Goal: Find specific page/section: Find specific page/section

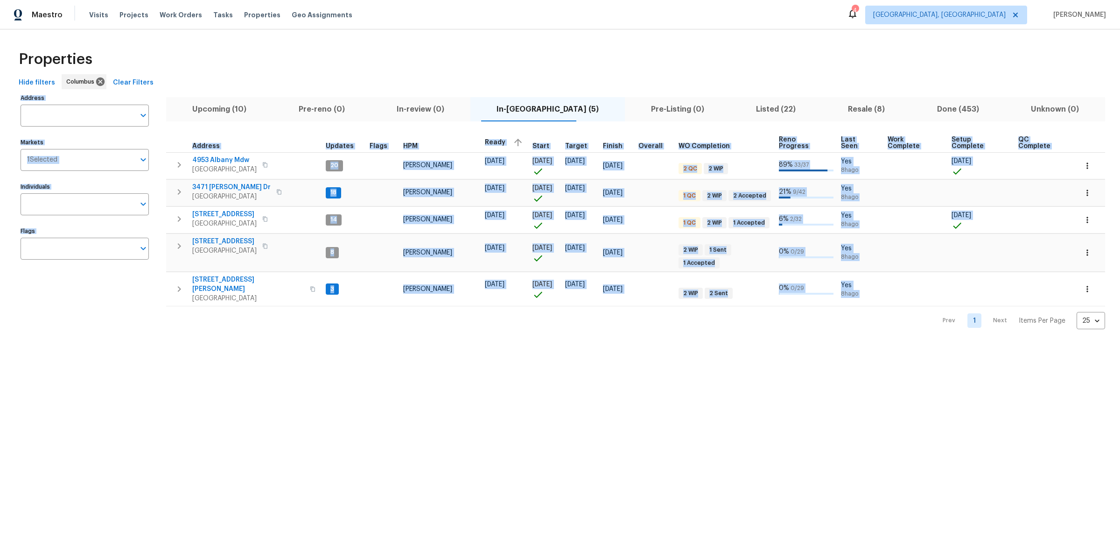
drag, startPoint x: 225, startPoint y: 79, endPoint x: 279, endPoint y: 330, distance: 256.7
click at [278, 332] on html "Maestro Visits Projects Work Orders Tasks Properties Geo Assignments 4 [GEOGRAP…" at bounding box center [560, 172] width 1120 height 344
click at [279, 330] on html "Maestro Visits Projects Work Orders Tasks Properties Geo Assignments 4 [GEOGRAP…" at bounding box center [560, 172] width 1120 height 344
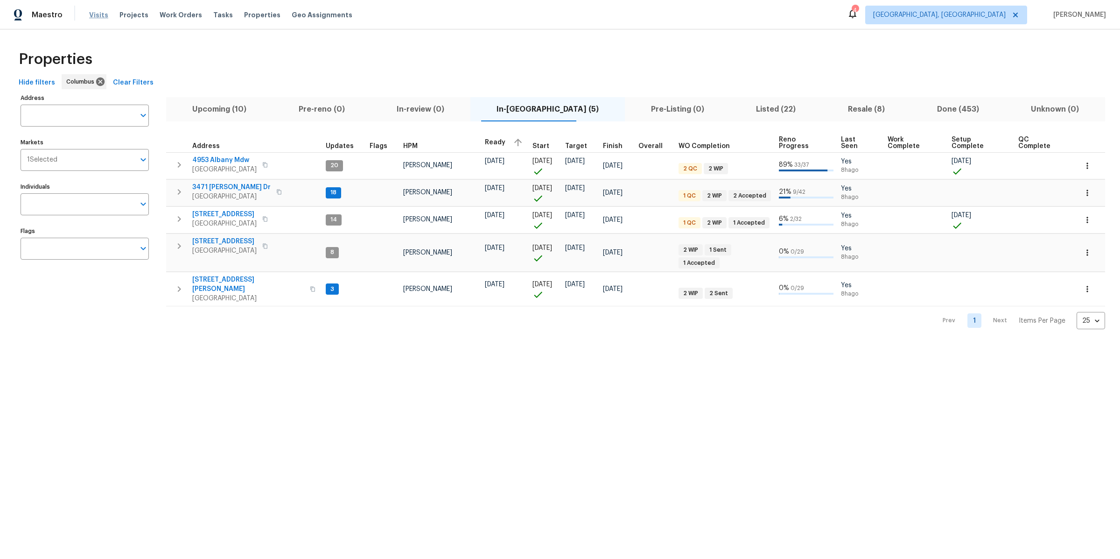
click at [92, 17] on span "Visits" at bounding box center [98, 14] width 19 height 9
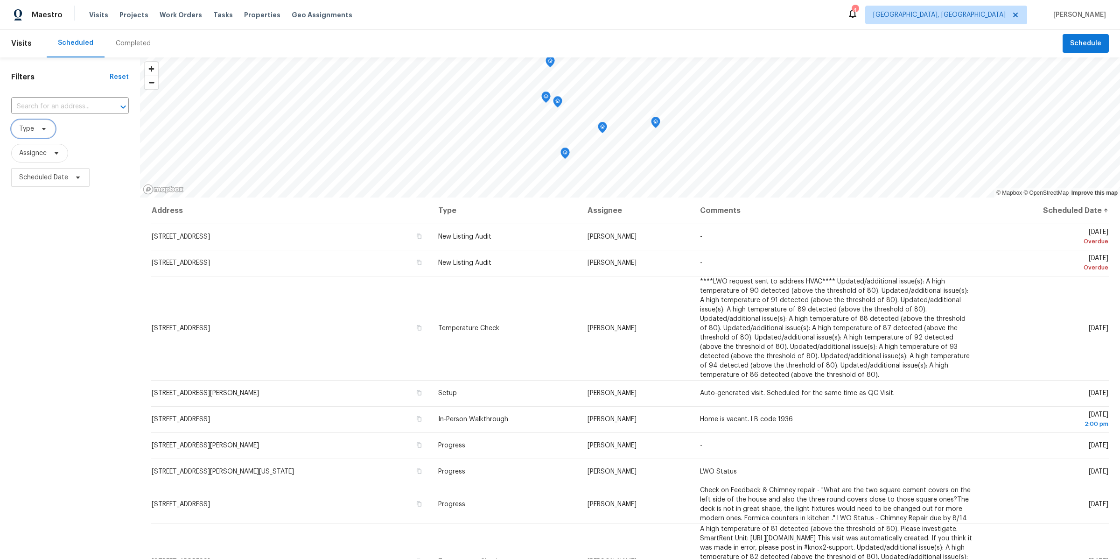
click at [43, 133] on span "Type" at bounding box center [33, 129] width 44 height 19
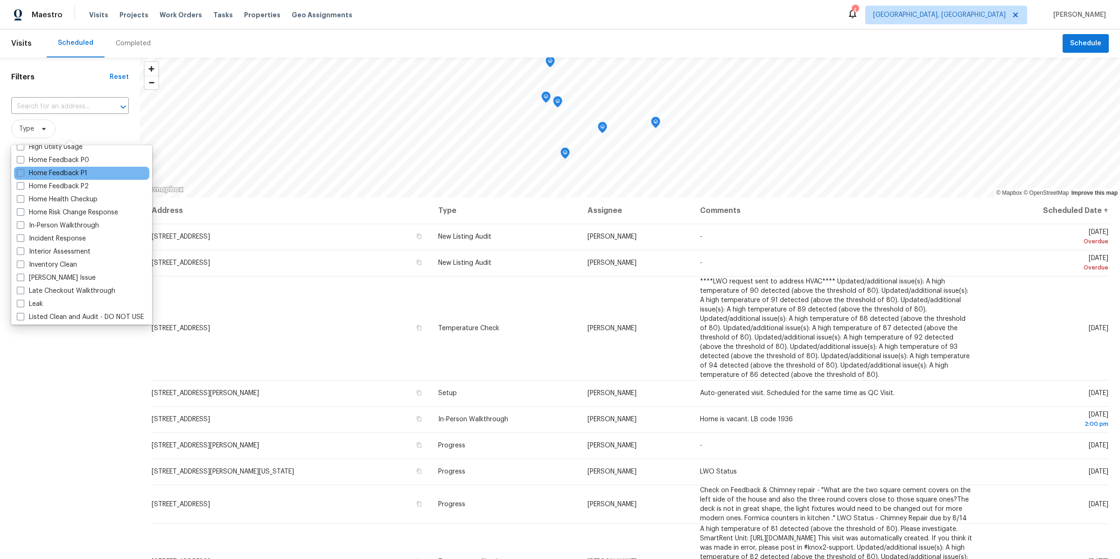
scroll to position [301, 0]
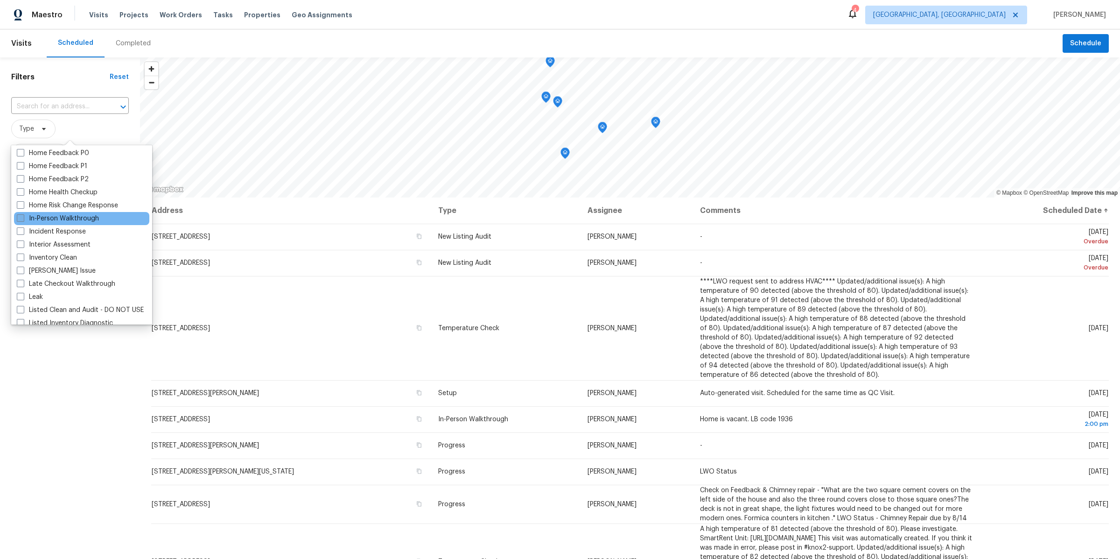
click at [33, 218] on label "In-Person Walkthrough" at bounding box center [58, 218] width 82 height 9
click at [23, 218] on input "In-Person Walkthrough" at bounding box center [20, 217] width 6 height 6
checkbox input "true"
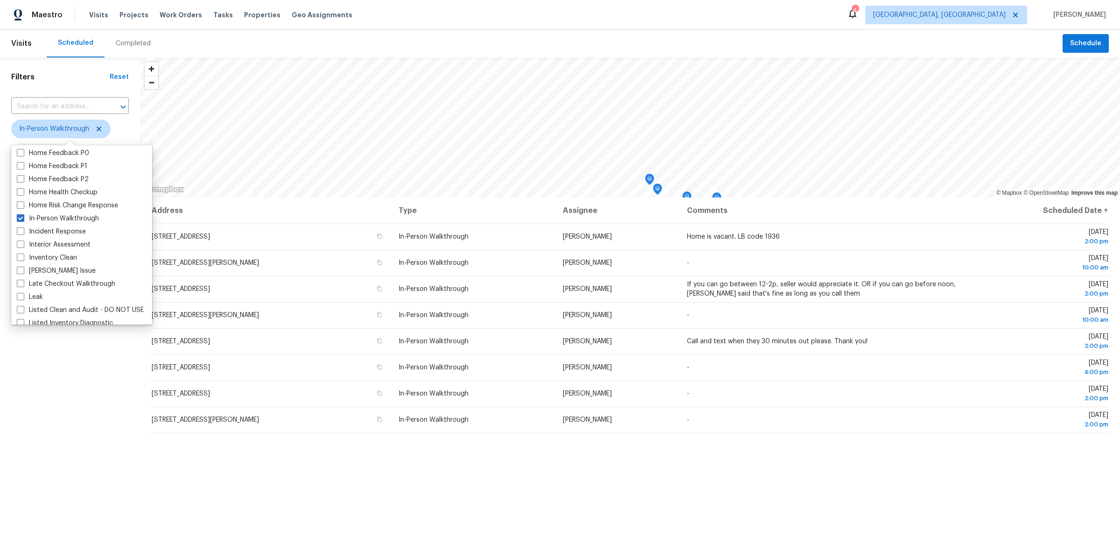
click at [36, 463] on div "Filters Reset ​ In-Person Walkthrough Assignee Scheduled Date" at bounding box center [70, 350] width 140 height 587
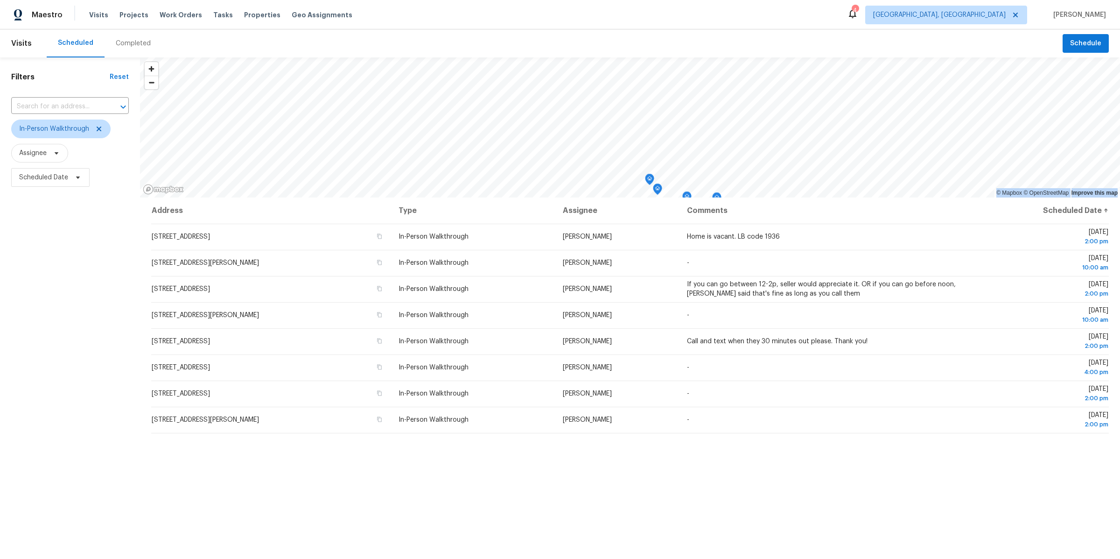
drag, startPoint x: 263, startPoint y: 458, endPoint x: 80, endPoint y: 259, distance: 270.6
click at [80, 259] on div "Filters Reset ​ In-Person Walkthrough Assignee Scheduled Date © Mapbox © OpenSt…" at bounding box center [560, 350] width 1120 height 587
click at [80, 259] on div "Filters Reset ​ In-Person Walkthrough Assignee Scheduled Date" at bounding box center [70, 350] width 140 height 587
click at [120, 377] on div "Filters Reset ​ In-Person Walkthrough Assignee Scheduled Date" at bounding box center [70, 350] width 140 height 587
drag, startPoint x: 133, startPoint y: 216, endPoint x: 301, endPoint y: 478, distance: 311.4
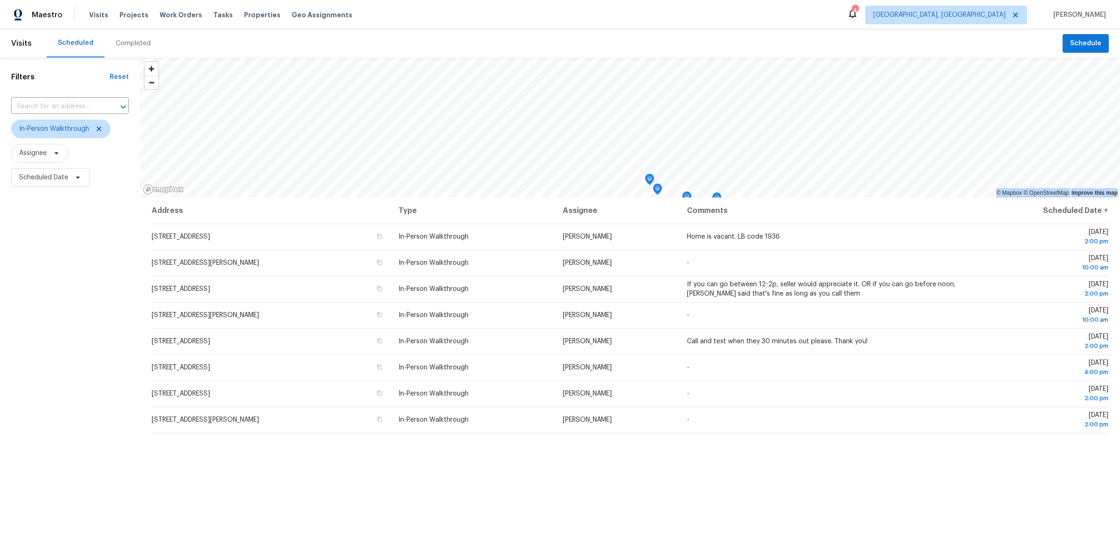
click at [301, 478] on div "Filters Reset ​ In-Person Walkthrough Assignee Scheduled Date © Mapbox © OpenSt…" at bounding box center [560, 350] width 1120 height 587
click at [301, 478] on div "Address Type Assignee Comments Scheduled Date ↑ [STREET_ADDRESS] In-Person Walk…" at bounding box center [630, 420] width 980 height 447
click at [77, 373] on div "Filters Reset ​ In-Person Walkthrough Assignee Scheduled Date" at bounding box center [70, 350] width 140 height 587
click at [252, 15] on span "Properties" at bounding box center [262, 14] width 36 height 9
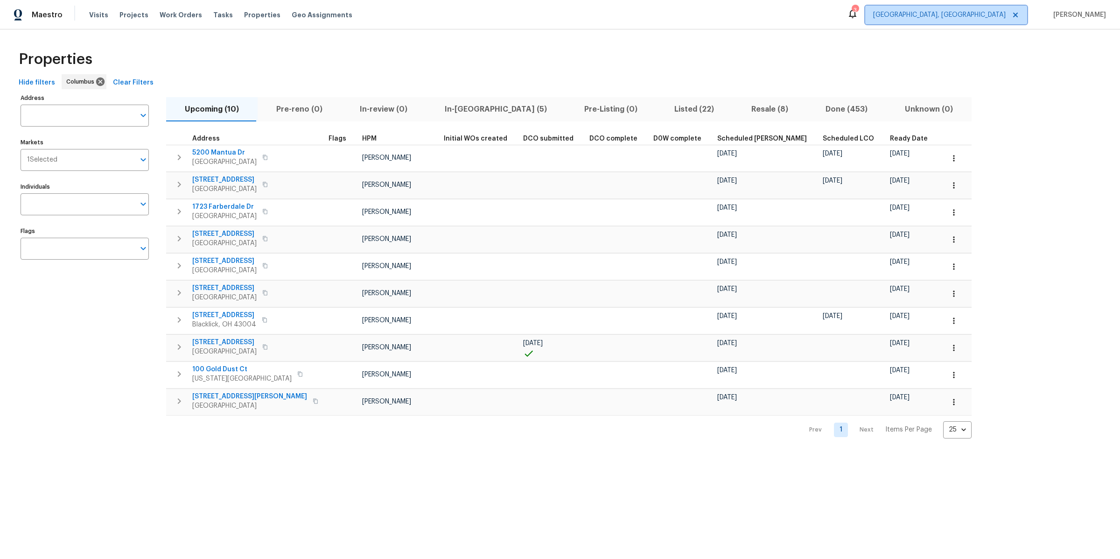
click at [1006, 11] on span "[GEOGRAPHIC_DATA], [GEOGRAPHIC_DATA]" at bounding box center [939, 14] width 133 height 9
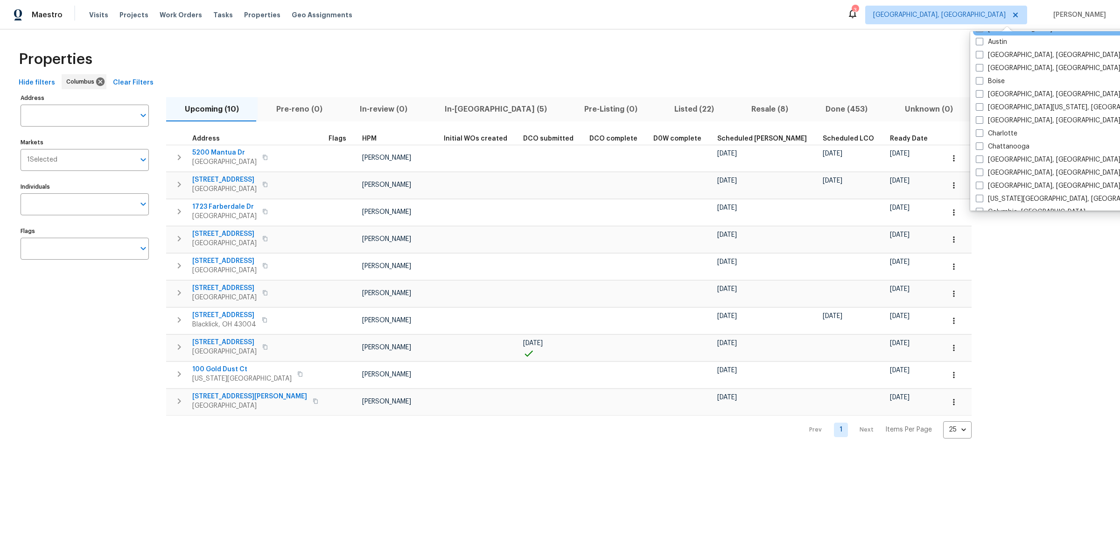
scroll to position [55, 0]
click at [978, 134] on label "Charlotte" at bounding box center [997, 130] width 42 height 9
click at [978, 132] on input "Charlotte" at bounding box center [979, 129] width 6 height 6
checkbox input "true"
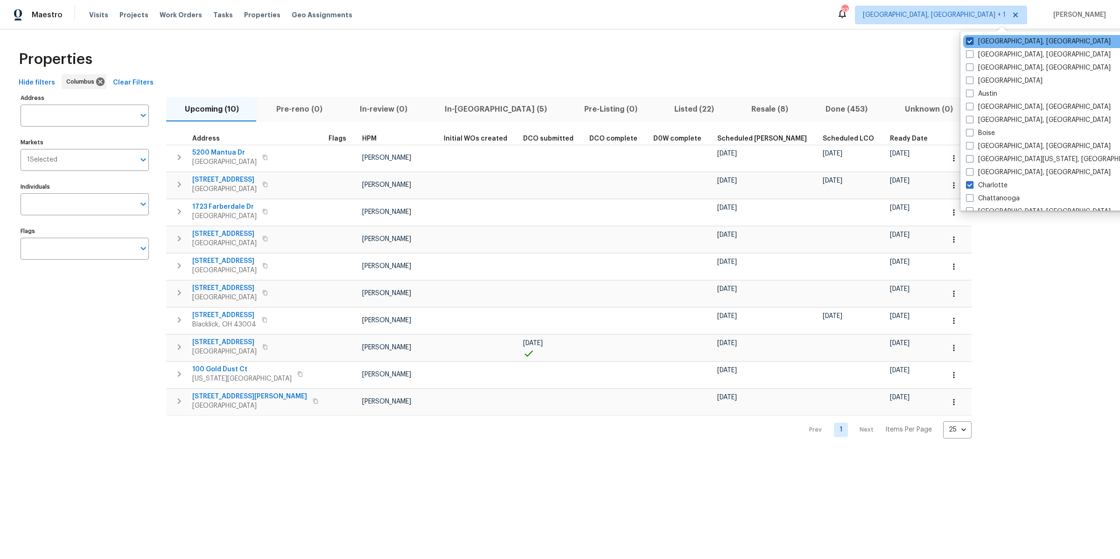
click at [970, 43] on span at bounding box center [969, 40] width 7 height 7
click at [970, 43] on input "[GEOGRAPHIC_DATA], [GEOGRAPHIC_DATA]" at bounding box center [969, 40] width 6 height 6
checkbox input "false"
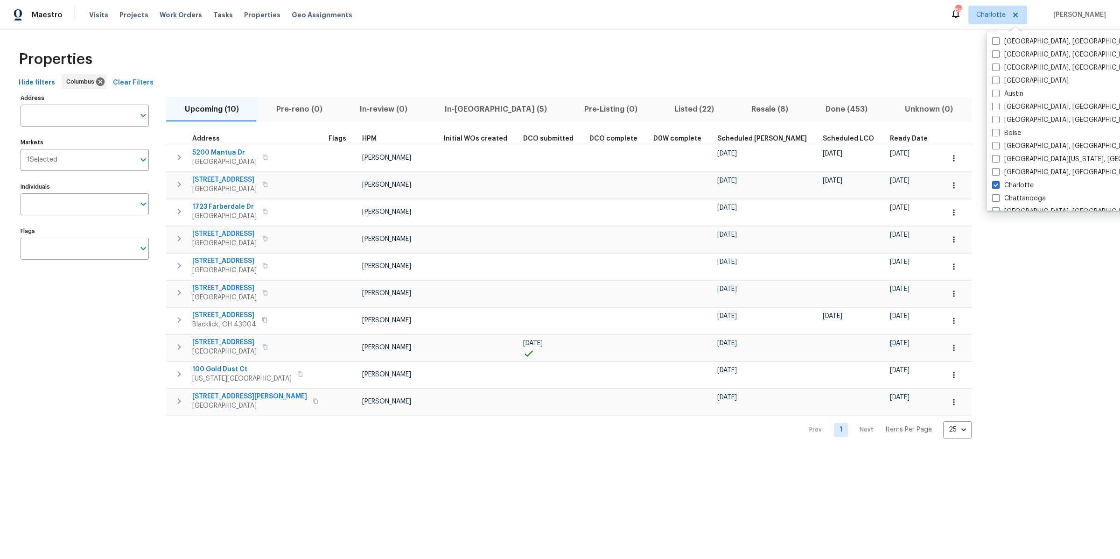
click at [894, 49] on div "Properties" at bounding box center [560, 59] width 1090 height 30
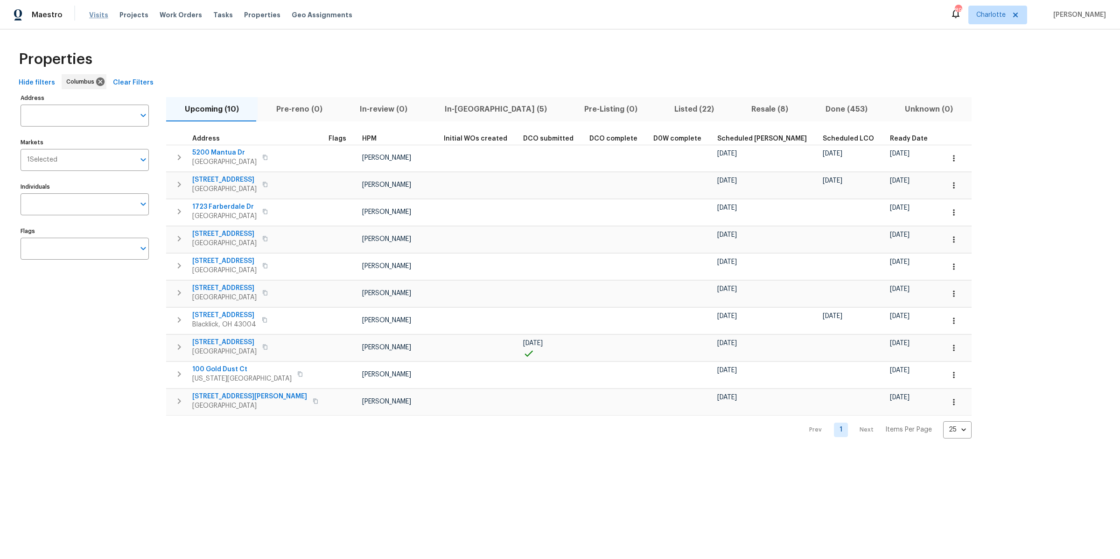
click at [97, 15] on span "Visits" at bounding box center [98, 14] width 19 height 9
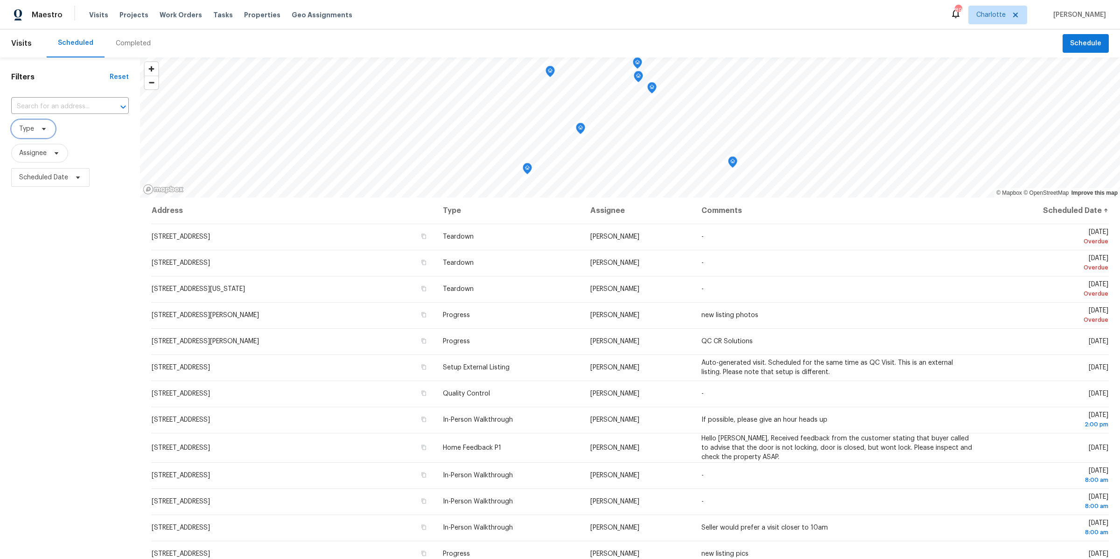
click at [35, 133] on span "Type" at bounding box center [33, 129] width 44 height 19
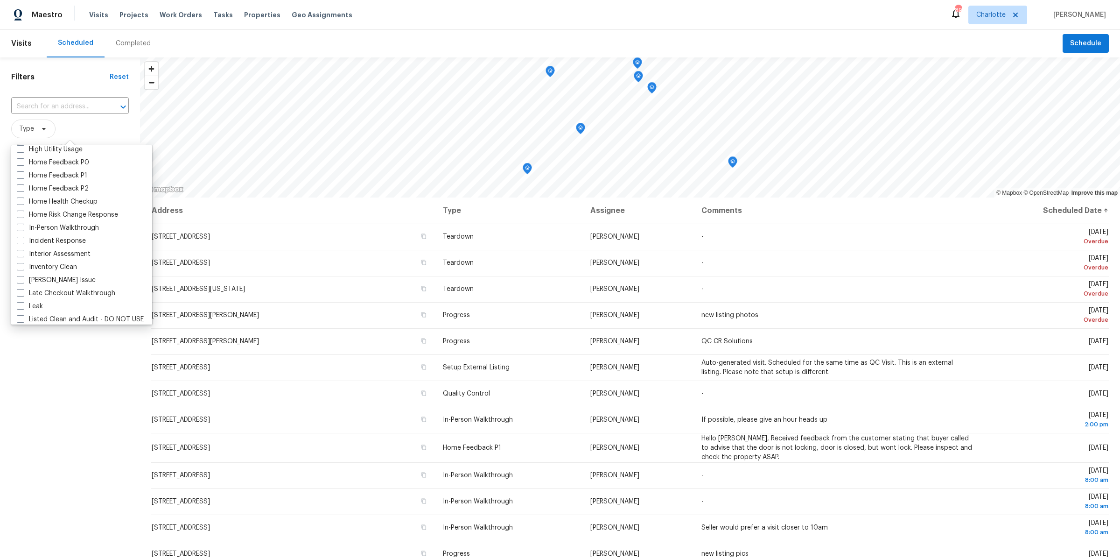
scroll to position [315, 0]
click at [34, 205] on label "In-Person Walkthrough" at bounding box center [58, 204] width 82 height 9
click at [23, 205] on input "In-Person Walkthrough" at bounding box center [20, 203] width 6 height 6
checkbox input "true"
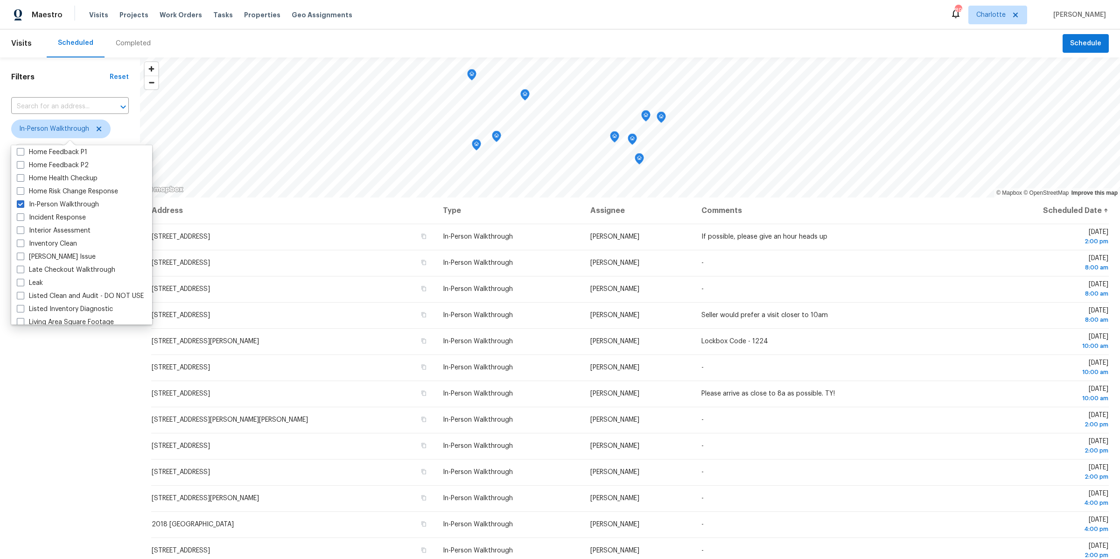
click at [84, 408] on div "Filters Reset ​ In-Person Walkthrough Assignee Scheduled Date" at bounding box center [70, 350] width 140 height 587
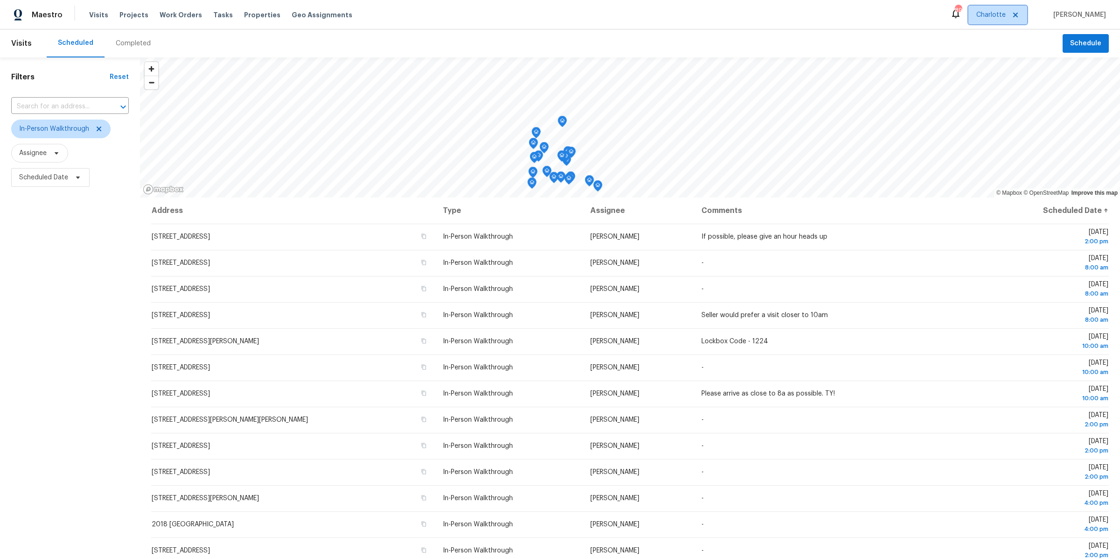
click at [1006, 15] on span "Charlotte" at bounding box center [991, 14] width 29 height 9
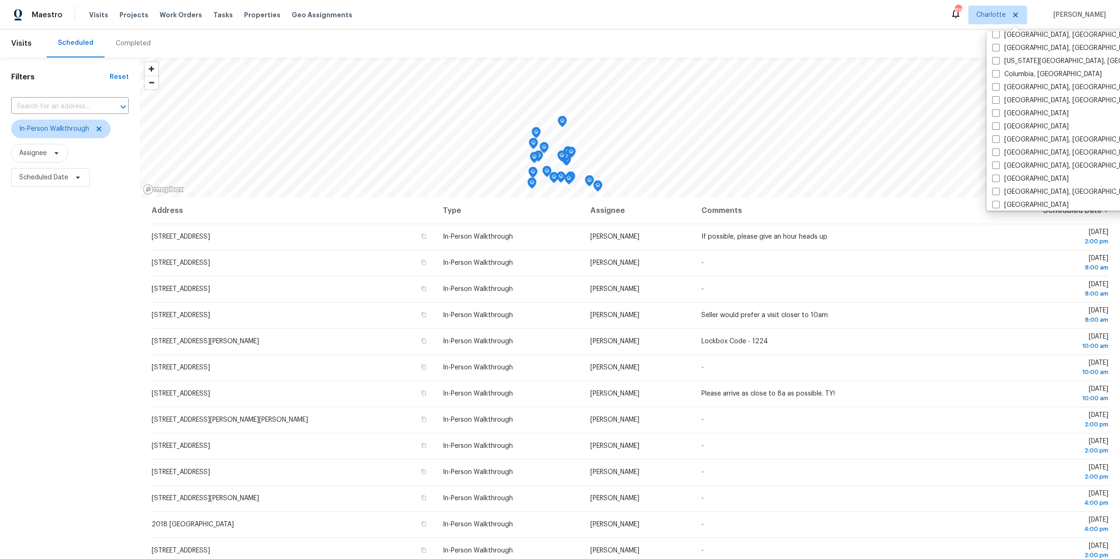
scroll to position [106, 0]
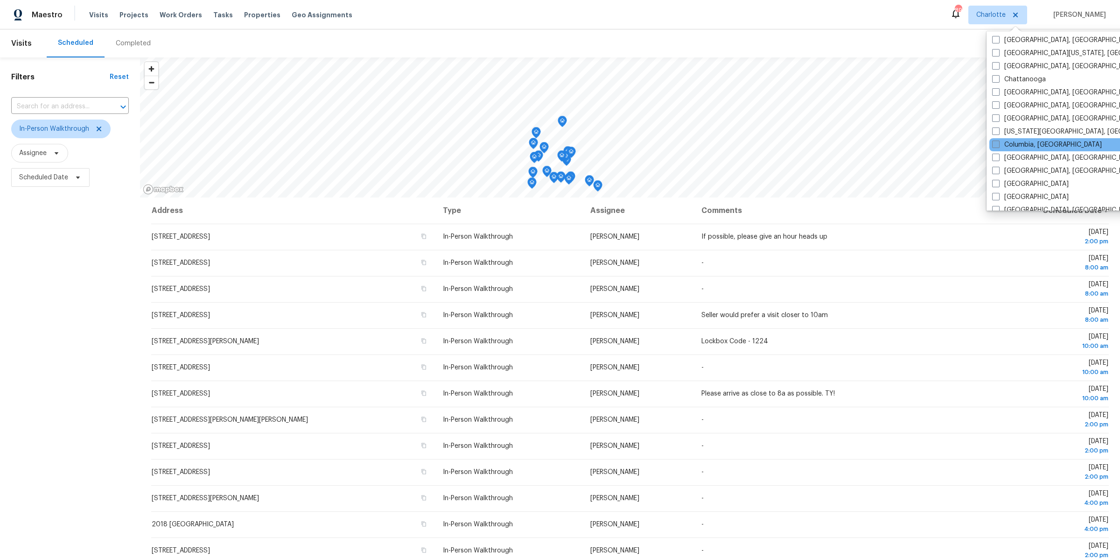
click at [1000, 143] on label "Columbia, [GEOGRAPHIC_DATA]" at bounding box center [1047, 144] width 110 height 9
click at [998, 143] on input "Columbia, [GEOGRAPHIC_DATA]" at bounding box center [995, 143] width 6 height 6
checkbox input "true"
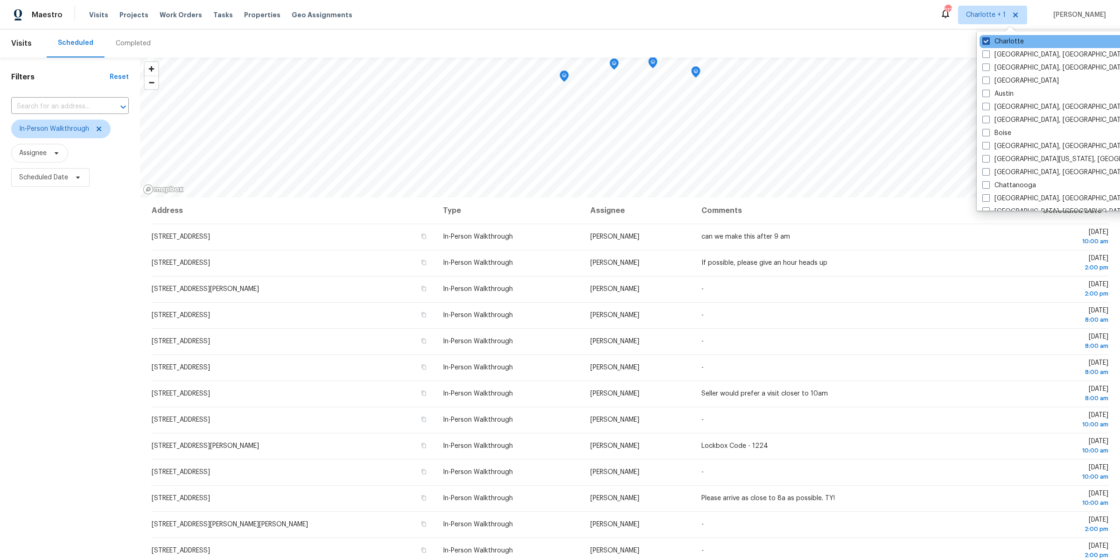
click at [989, 38] on span at bounding box center [986, 40] width 7 height 7
click at [989, 38] on input "Charlotte" at bounding box center [986, 40] width 6 height 6
checkbox input "false"
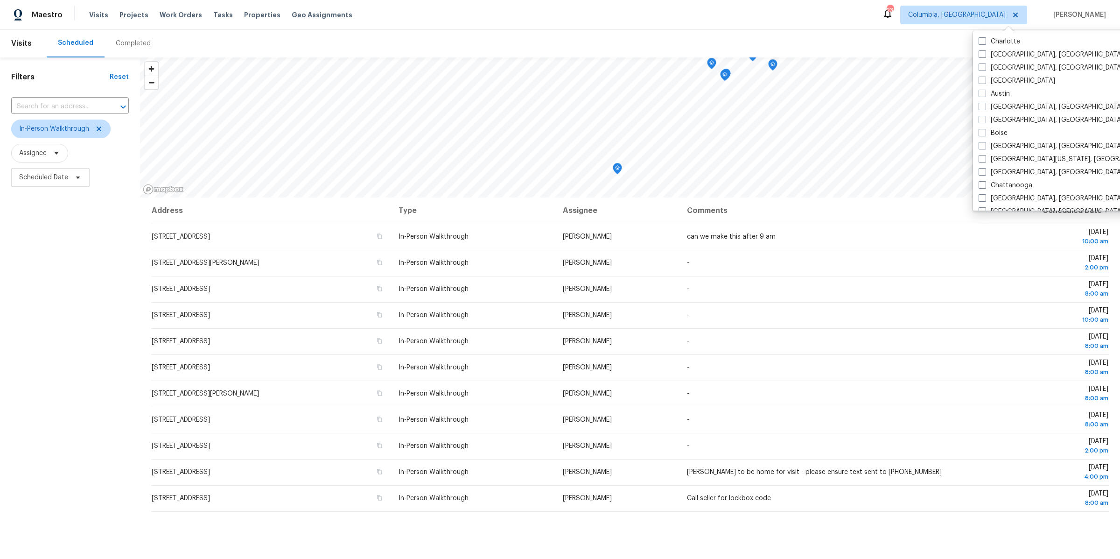
click at [84, 304] on div "Filters Reset ​ In-Person Walkthrough Assignee Scheduled Date" at bounding box center [70, 350] width 140 height 587
